Goal: Information Seeking & Learning: Learn about a topic

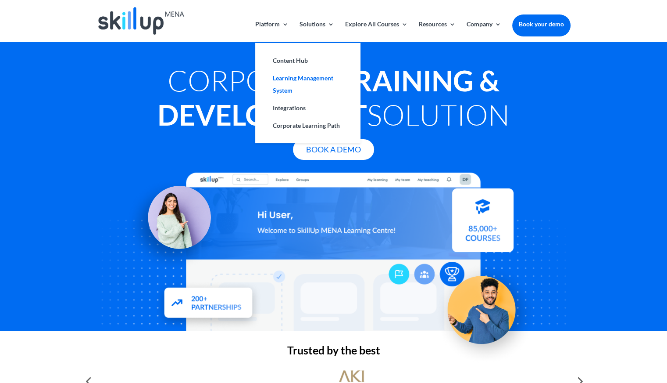
click at [277, 84] on link "Learning Management System" at bounding box center [308, 84] width 88 height 30
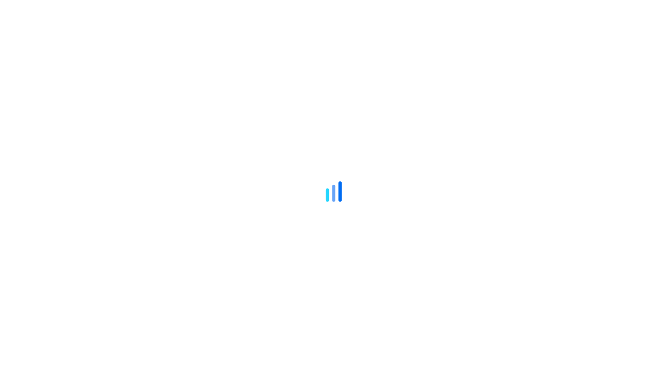
scroll to position [1074, 0]
